Goal: Transaction & Acquisition: Purchase product/service

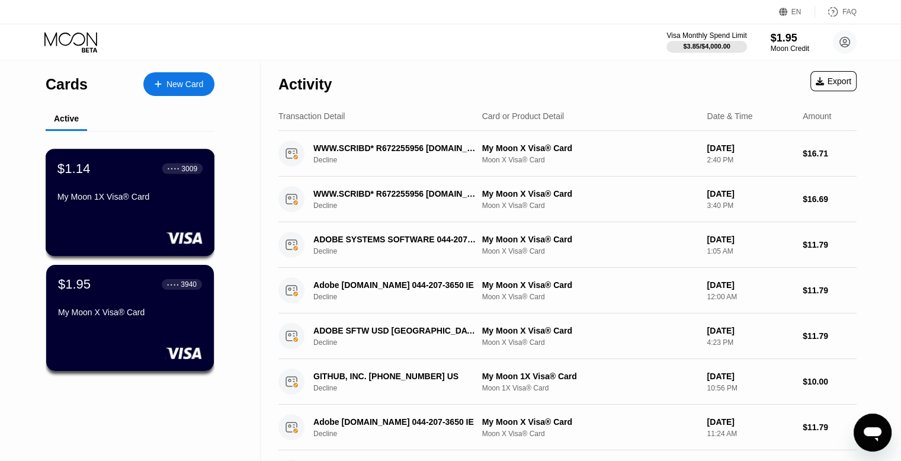
click at [188, 223] on div "$1.14 ● ● ● ● 3009 My Moon 1X Visa® Card" at bounding box center [130, 202] width 169 height 107
click at [130, 330] on div "$1.95 ● ● ● ● 3940 My Moon X Visa® Card" at bounding box center [130, 317] width 169 height 107
click at [181, 192] on div "$1.14 ● ● ● ● 3009 My Moon 1X Visa® Card" at bounding box center [129, 183] width 145 height 46
click at [112, 321] on div "My Moon X Visa® Card" at bounding box center [129, 314] width 145 height 14
click at [162, 81] on div at bounding box center [164, 84] width 5 height 10
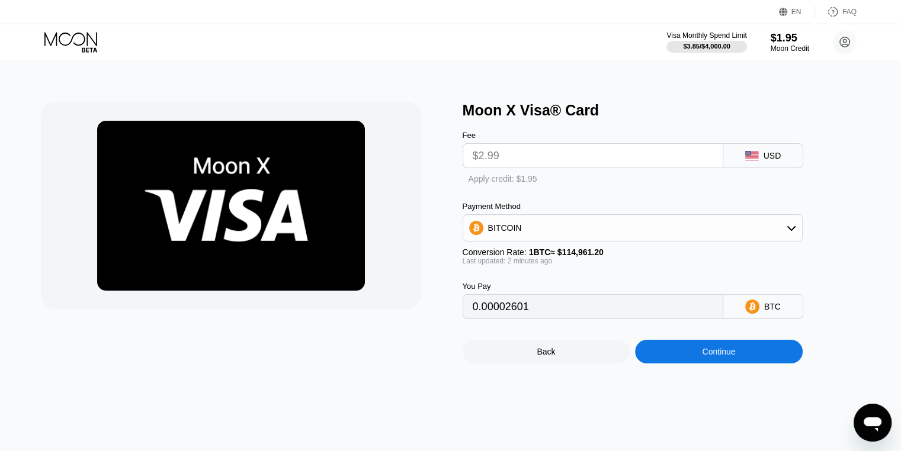
click at [603, 162] on input "$2.99" at bounding box center [593, 156] width 240 height 24
click at [604, 162] on input "$2.99" at bounding box center [593, 156] width 240 height 24
click at [605, 163] on input "$2.99" at bounding box center [593, 156] width 240 height 24
click at [621, 234] on div "BITCOIN" at bounding box center [632, 228] width 339 height 24
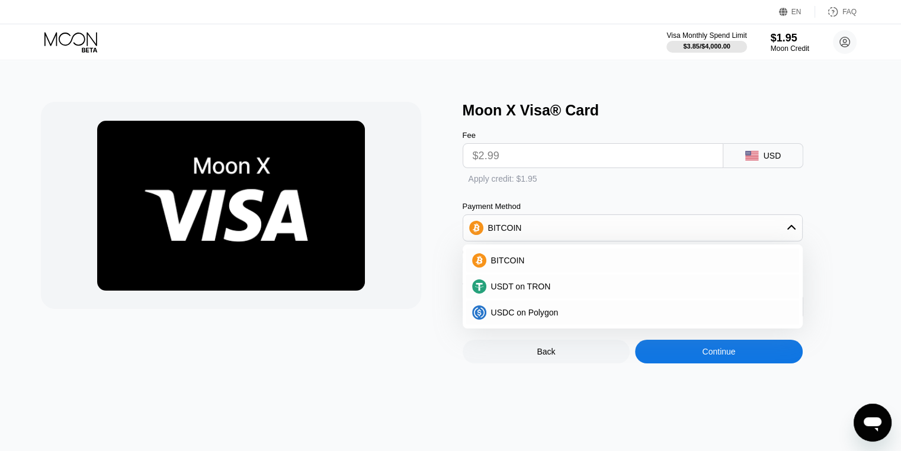
click at [590, 195] on div "Fee $2.99 USD Apply credit: $1.95 Payment Method BITCOIN BITCOIN USDT on TRON U…" at bounding box center [651, 219] width 379 height 200
click at [625, 155] on input "$2.99" at bounding box center [593, 156] width 240 height 24
click at [616, 166] on input "$2.99" at bounding box center [593, 156] width 240 height 24
click at [789, 230] on icon at bounding box center [791, 227] width 8 height 5
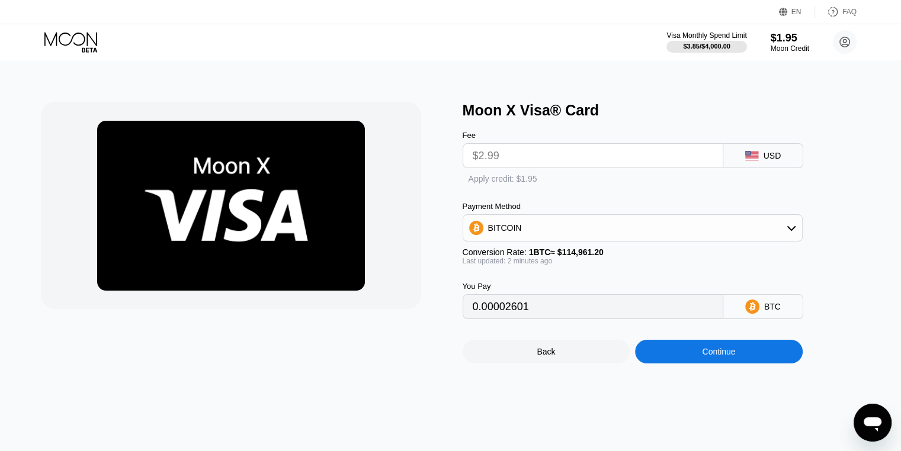
click at [885, 442] on div "Moon X Visa® Card Fee $2.99 USD Apply credit: $1.95 Payment Method BITCOIN Conv…" at bounding box center [451, 255] width 910 height 391
click at [880, 428] on icon "Открыть окно обмена сообщениями" at bounding box center [872, 422] width 21 height 21
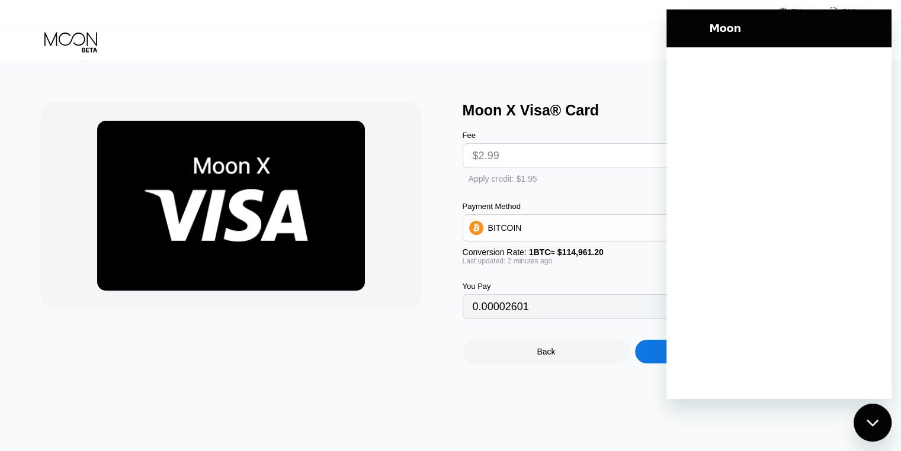
click at [422, 78] on div "Moon X Visa® Card Fee $2.99 USD Apply credit: $1.95 Payment Method BITCOIN Conv…" at bounding box center [451, 255] width 910 height 391
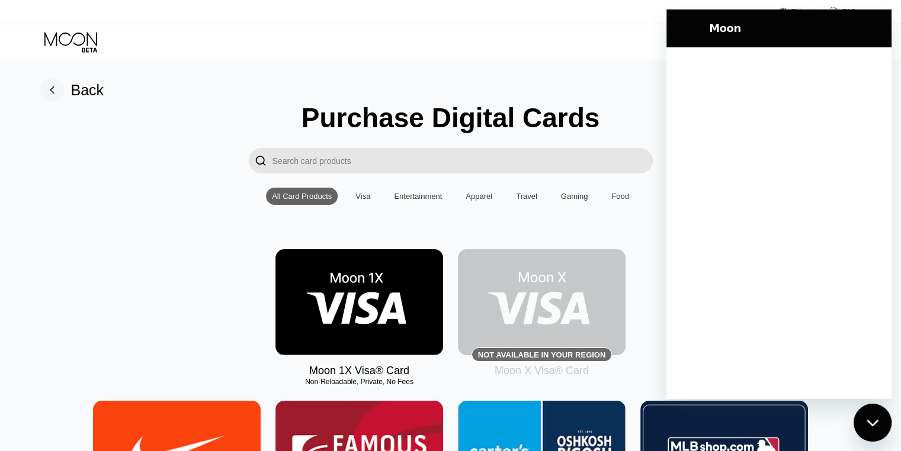
click at [368, 201] on div "Visa" at bounding box center [362, 196] width 15 height 9
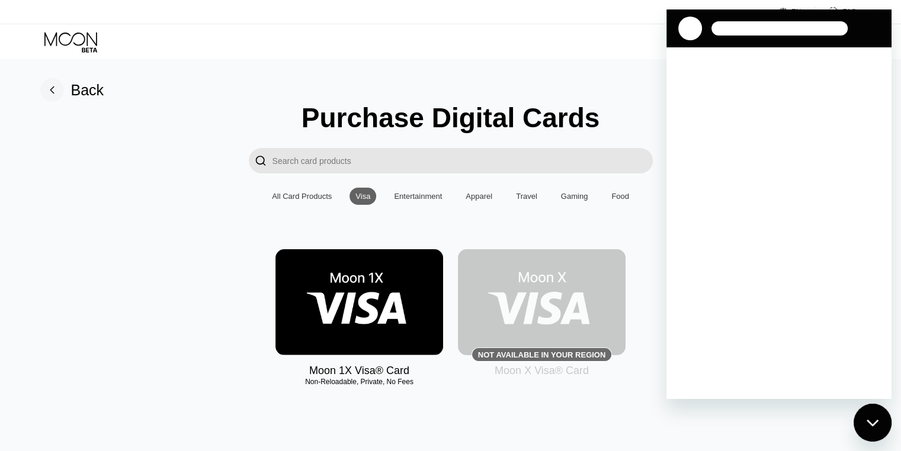
click at [870, 419] on icon "Закрыть окно обмена сообщениями" at bounding box center [872, 423] width 12 height 8
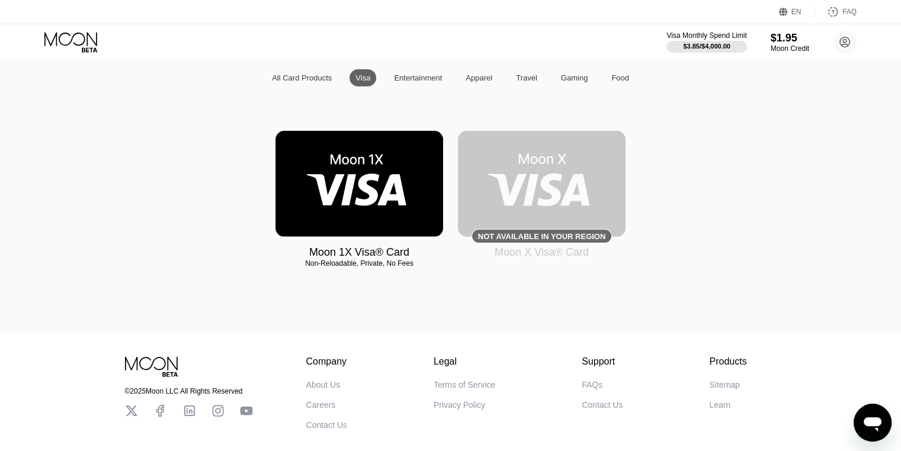
scroll to position [59, 0]
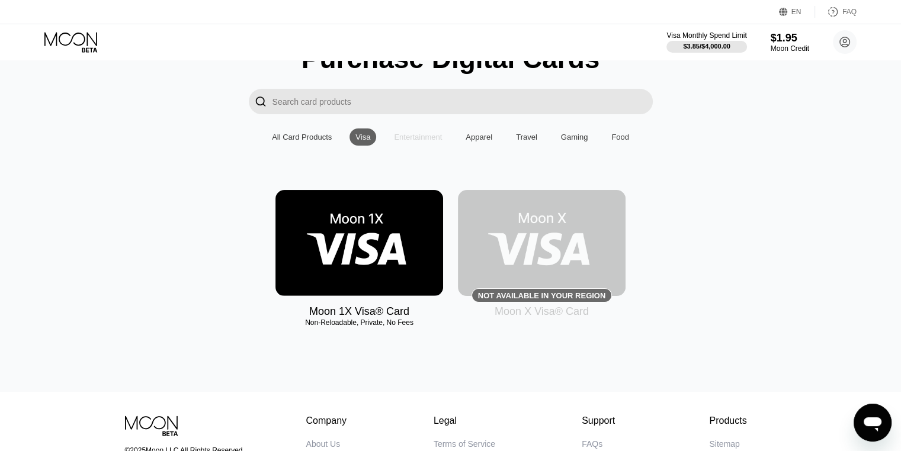
click at [433, 142] on div "Entertainment" at bounding box center [418, 137] width 48 height 9
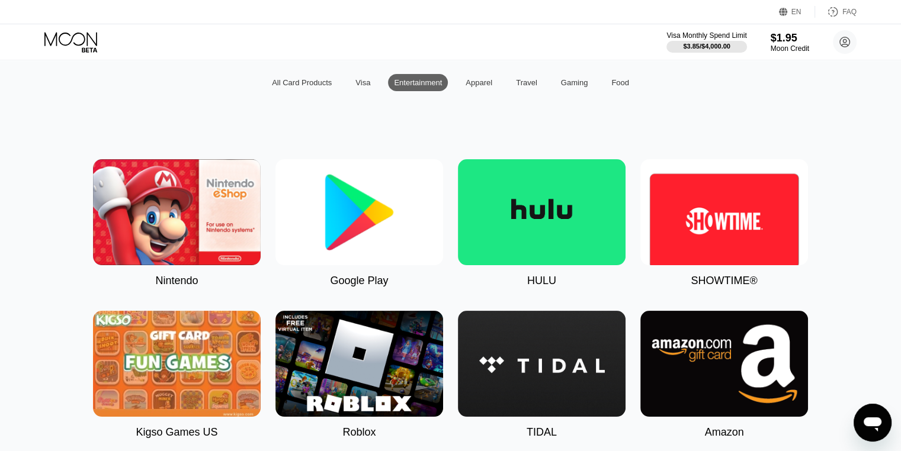
scroll to position [93, 0]
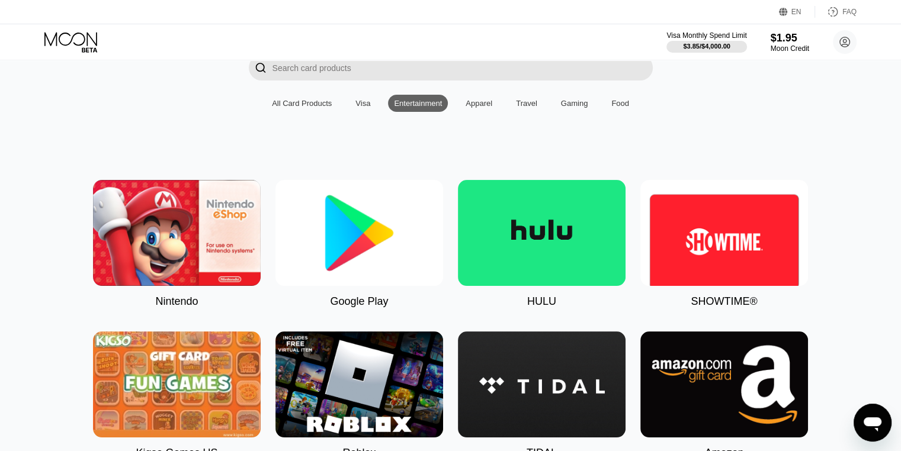
click at [483, 112] on div "Apparel" at bounding box center [478, 103] width 38 height 17
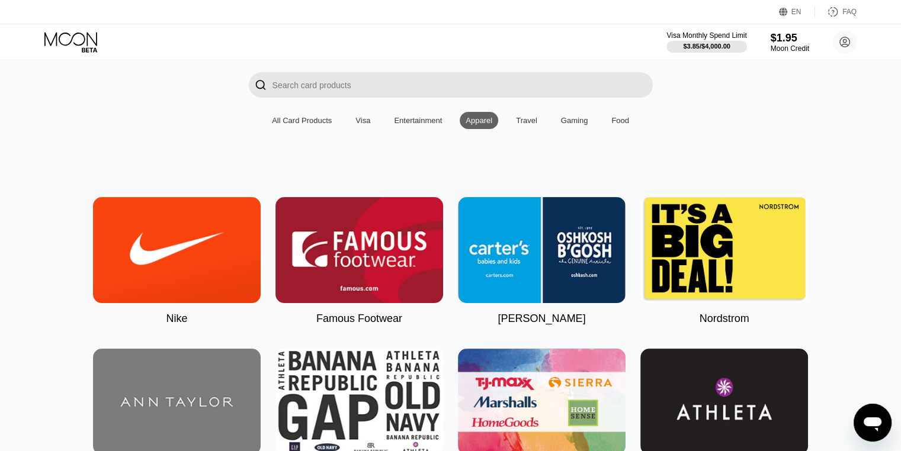
scroll to position [0, 0]
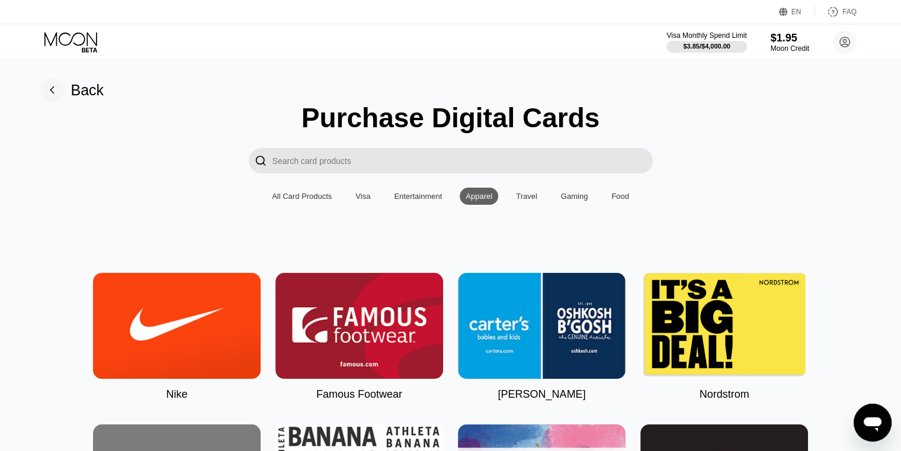
click at [524, 197] on div "Travel" at bounding box center [526, 196] width 21 height 9
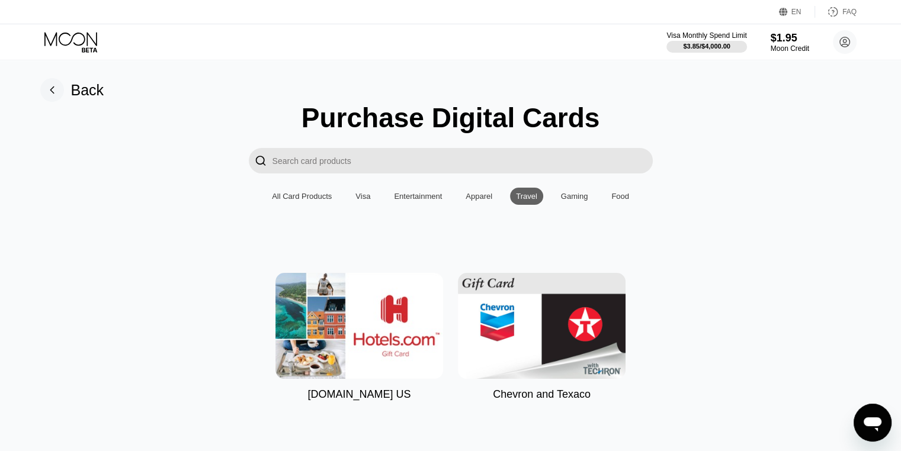
click at [573, 201] on div "Gaming" at bounding box center [574, 196] width 27 height 9
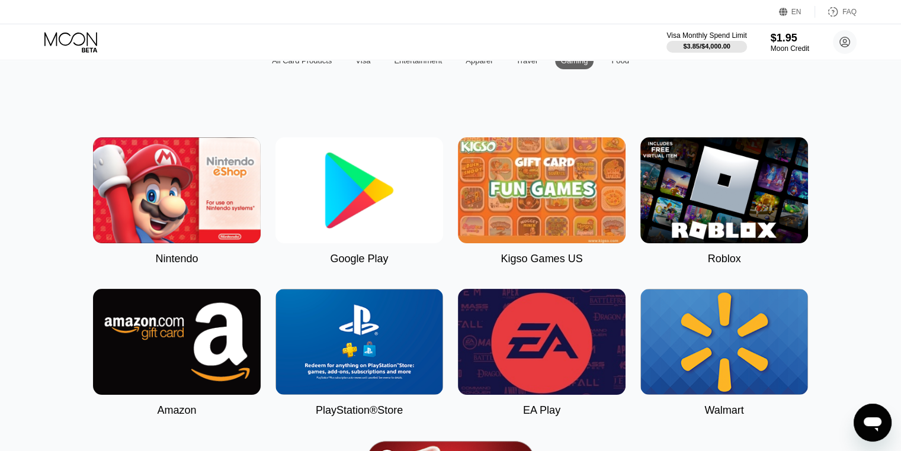
scroll to position [118, 0]
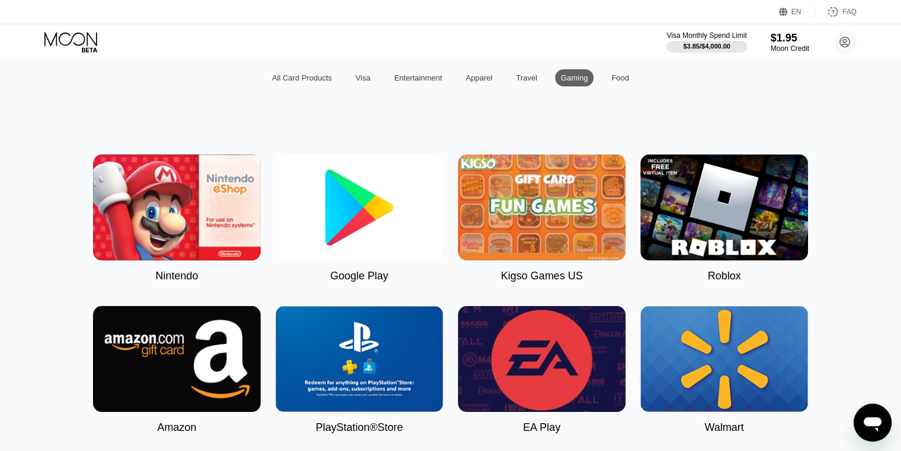
click at [712, 201] on img at bounding box center [724, 208] width 168 height 106
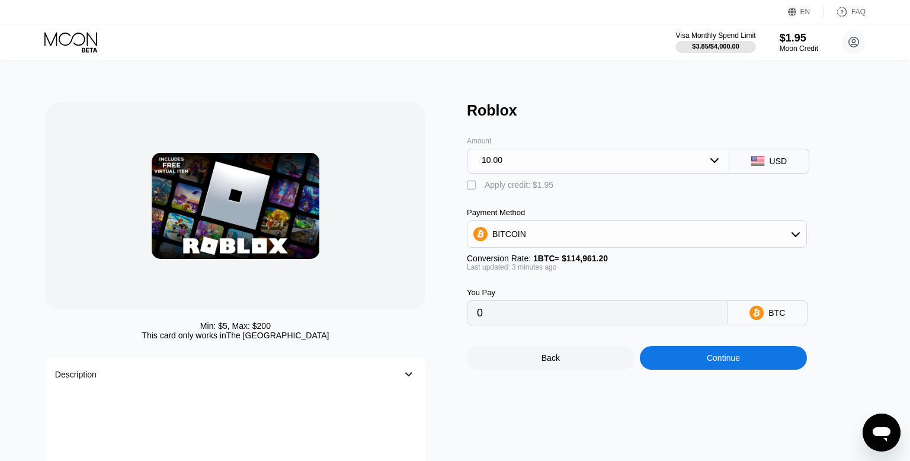
type input "0.00008699"
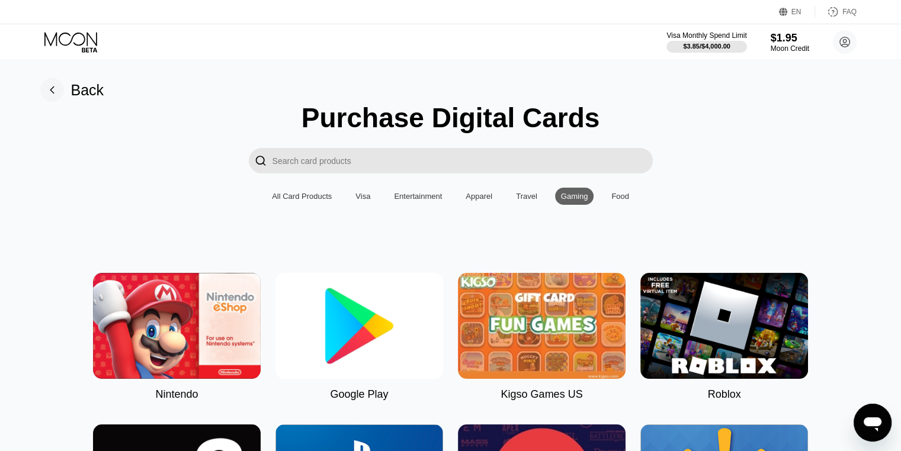
click at [616, 198] on div "Food" at bounding box center [620, 196] width 18 height 9
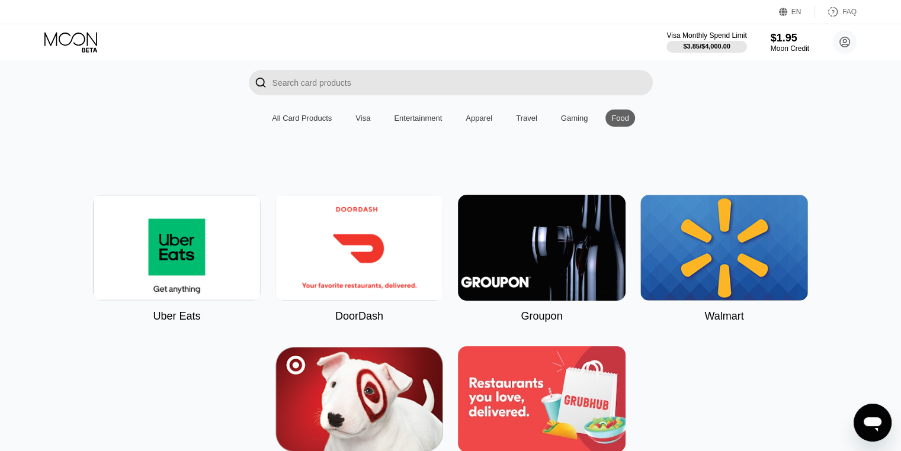
scroll to position [59, 0]
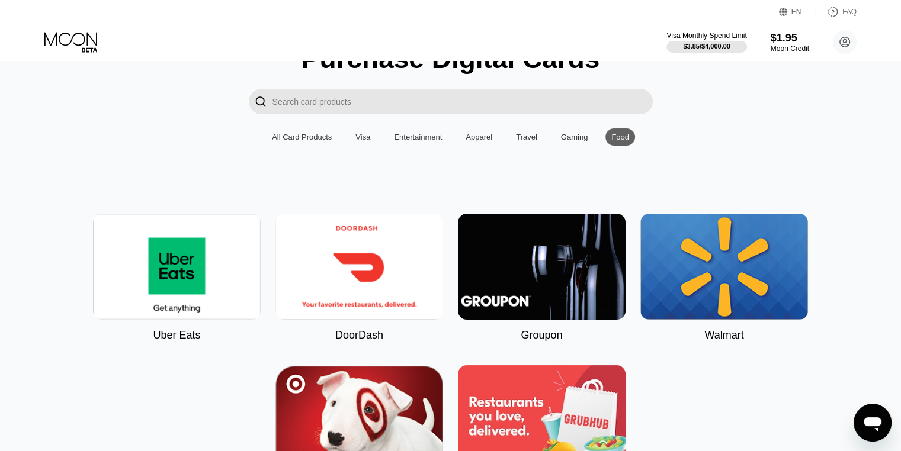
click at [581, 152] on div "Purchase Digital Cards  All Card Products Visa Entertainment Apparel Travel Ga…" at bounding box center [451, 268] width 874 height 451
click at [579, 142] on div "Gaming" at bounding box center [574, 137] width 27 height 9
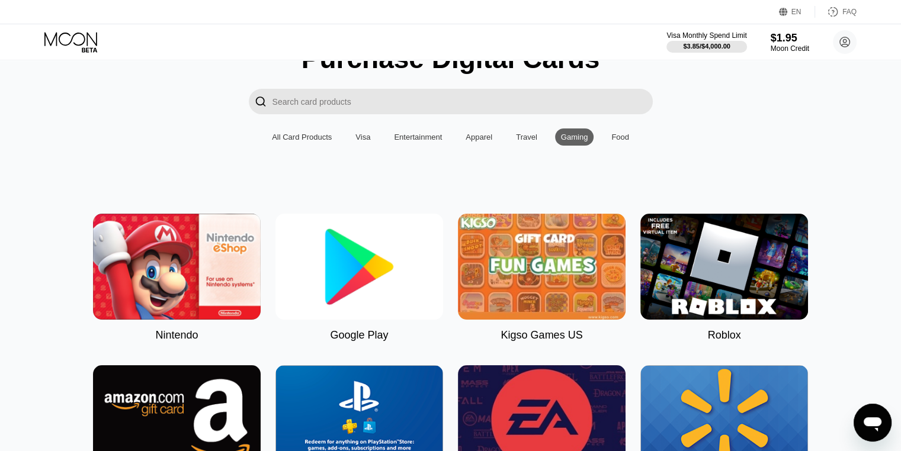
click at [666, 294] on img at bounding box center [724, 267] width 168 height 106
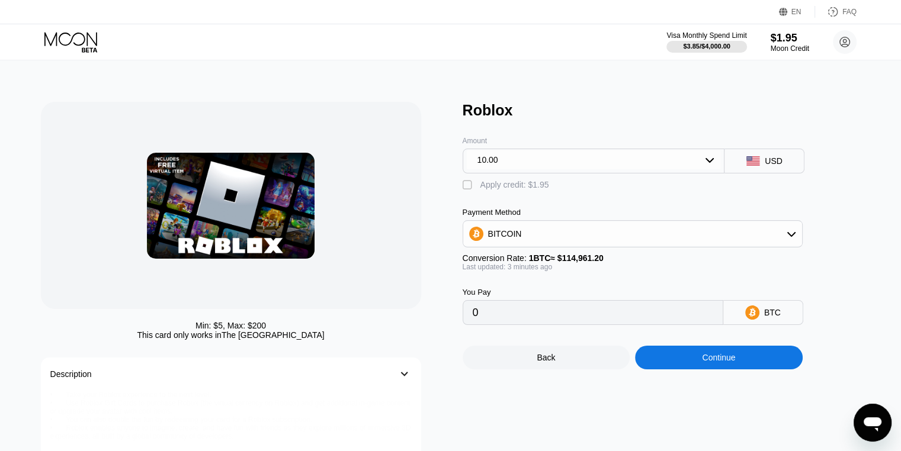
type input "0.00008699"
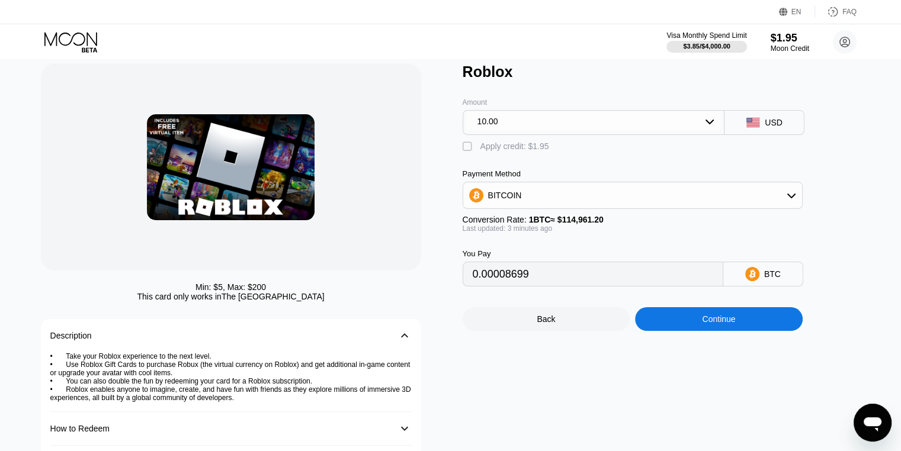
scroll to position [59, 0]
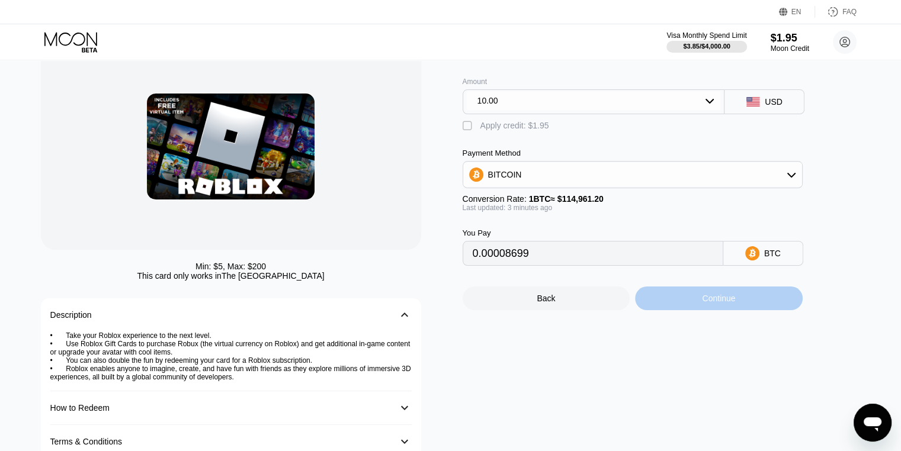
click at [670, 310] on div "Continue" at bounding box center [719, 299] width 168 height 24
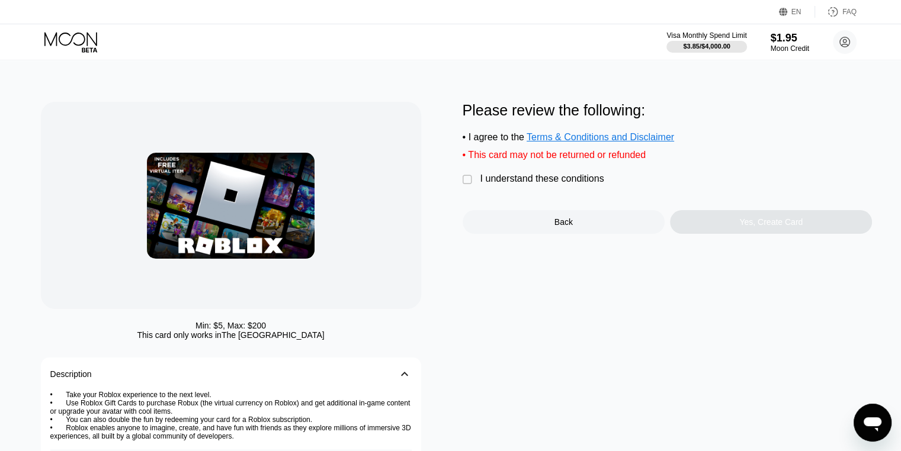
click at [501, 184] on div "I understand these conditions" at bounding box center [542, 178] width 124 height 11
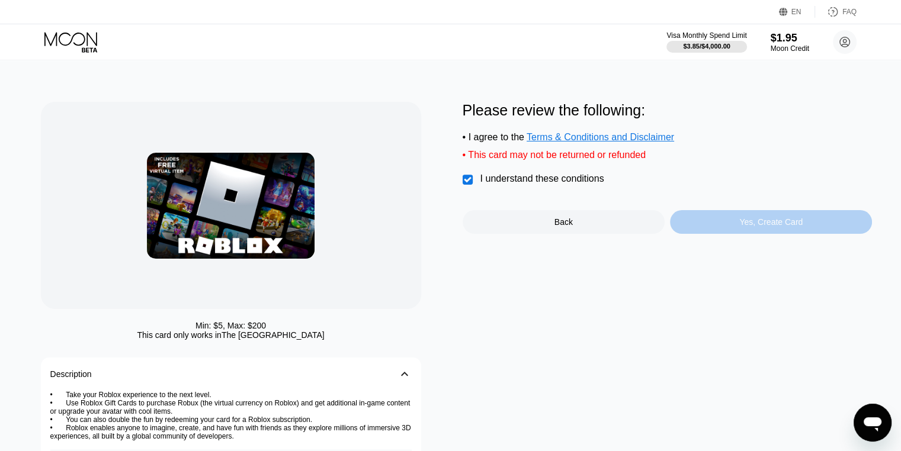
click at [766, 226] on div "Yes, Create Card" at bounding box center [770, 221] width 63 height 9
